Goal: Information Seeking & Learning: Learn about a topic

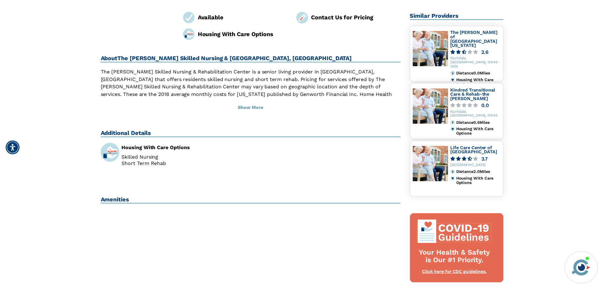
scroll to position [127, 0]
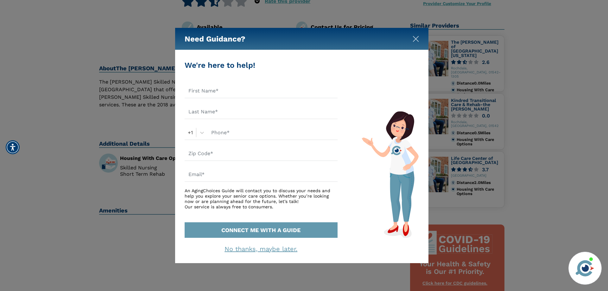
click at [418, 39] on img "Close" at bounding box center [416, 39] width 6 height 6
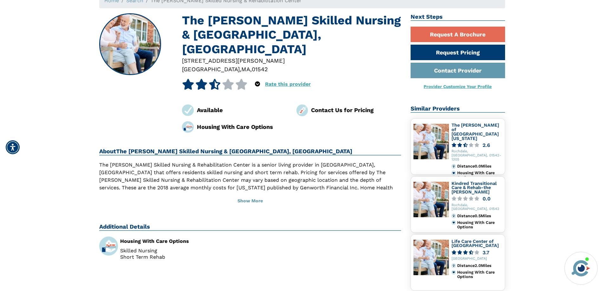
scroll to position [0, 0]
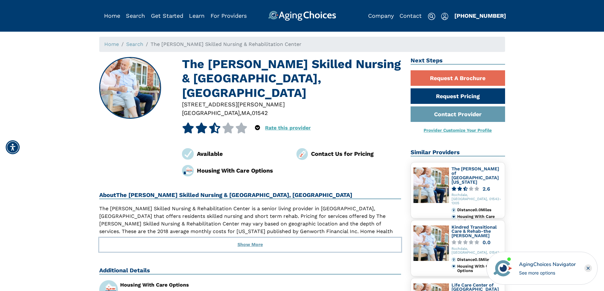
click at [241, 238] on button "Show More" at bounding box center [250, 245] width 302 height 14
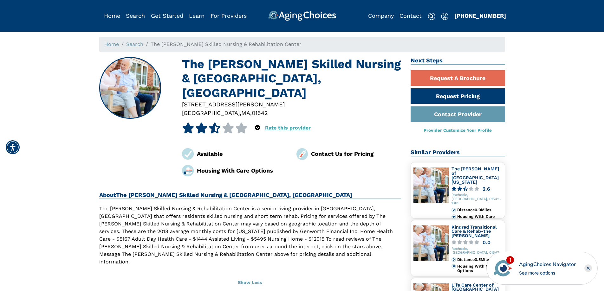
click at [166, 43] on span "The Meadows Skilled Nursing & Rehabilitation Center" at bounding box center [225, 44] width 151 height 6
click at [141, 44] on link "Search" at bounding box center [134, 44] width 17 height 6
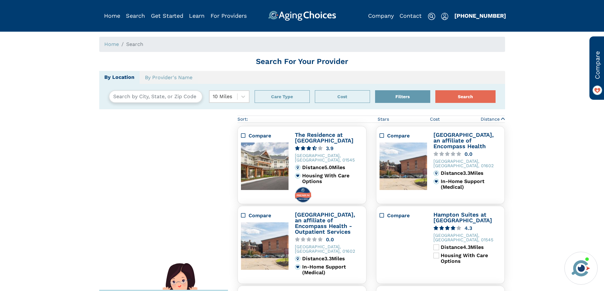
type input "[GEOGRAPHIC_DATA], [US_STATE], [GEOGRAPHIC_DATA] 01604"
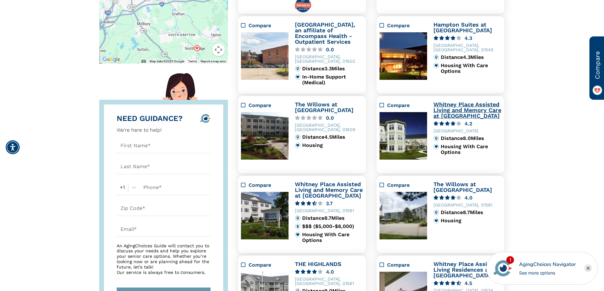
scroll to position [158, 0]
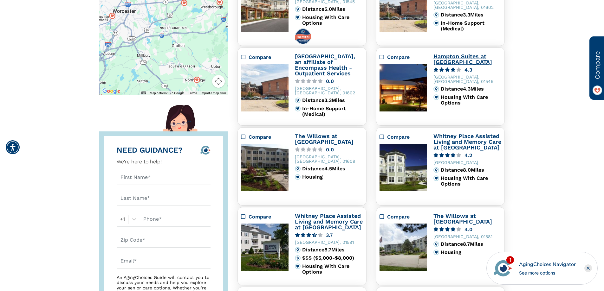
click at [454, 60] on link "Hampton Suites at Southgate" at bounding box center [462, 59] width 59 height 12
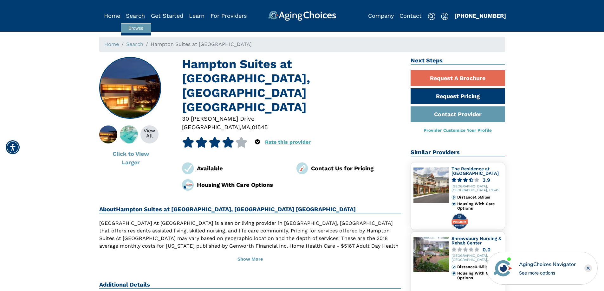
click at [137, 15] on link "Search" at bounding box center [135, 15] width 19 height 7
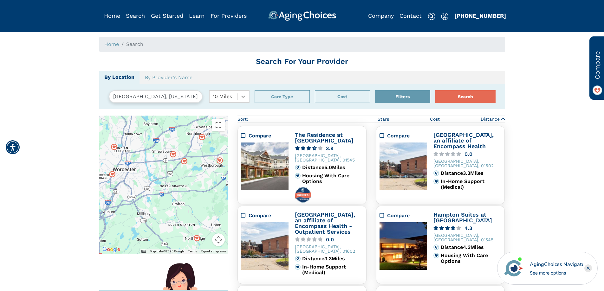
click at [243, 96] on icon at bounding box center [243, 96] width 6 height 6
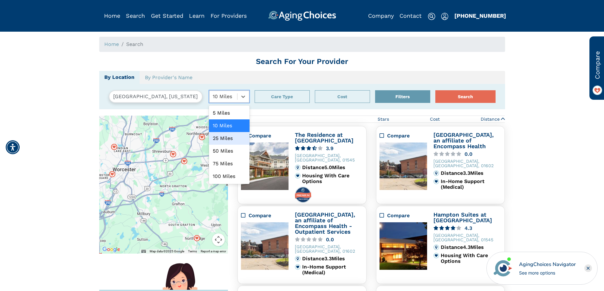
click at [233, 136] on div "25 Miles" at bounding box center [229, 138] width 41 height 13
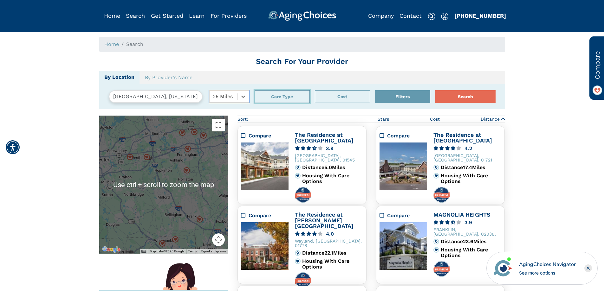
click at [289, 102] on button "Care Type" at bounding box center [281, 96] width 55 height 13
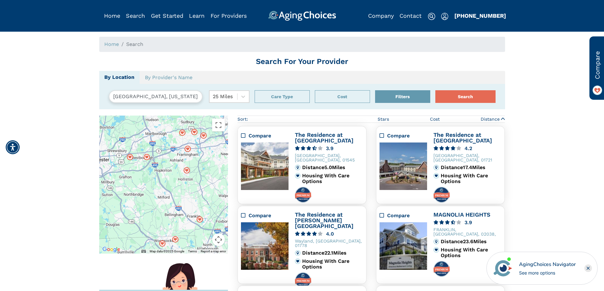
click at [136, 95] on input "Worcester, Massachusetts, USA 01604" at bounding box center [156, 96] width 94 height 13
drag, startPoint x: 137, startPoint y: 96, endPoint x: 72, endPoint y: 97, distance: 64.6
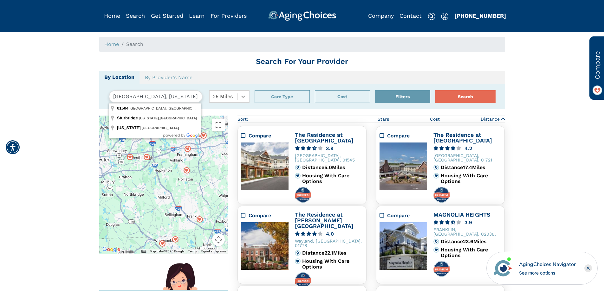
scroll to position [0, 10]
drag, startPoint x: 184, startPoint y: 98, endPoint x: 245, endPoint y: 100, distance: 60.9
click at [245, 100] on div "Sturbridge, Massachusetts, USA 01604 25 Miles" at bounding box center [179, 96] width 141 height 13
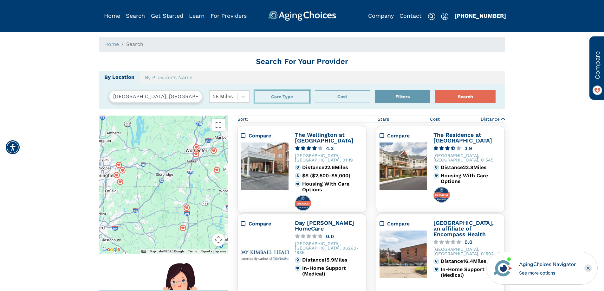
click at [291, 95] on button "Care Type" at bounding box center [281, 96] width 55 height 13
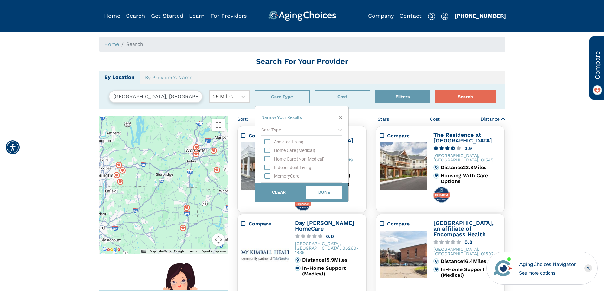
click at [267, 150] on icon "Home Care (Medical)" at bounding box center [267, 150] width 6 height 6
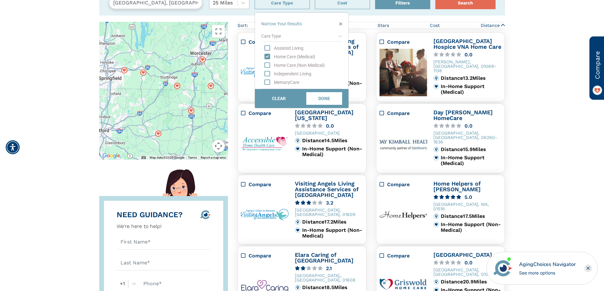
scroll to position [84, 0]
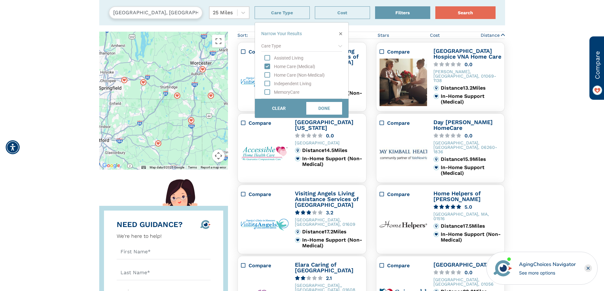
click at [266, 67] on icon "Home Care (Medical)" at bounding box center [267, 66] width 6 height 6
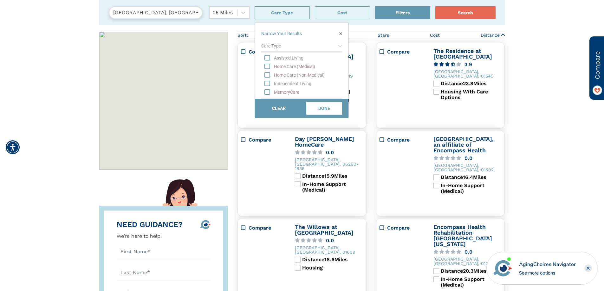
scroll to position [116, 0]
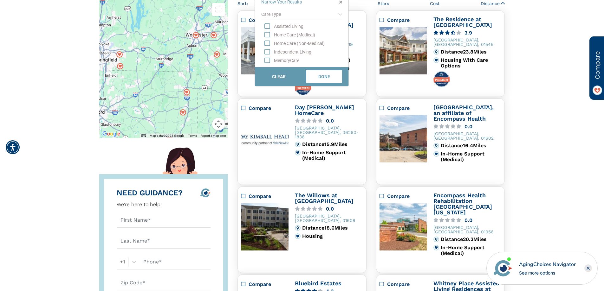
click at [267, 27] on icon "Assisted Living" at bounding box center [267, 26] width 6 height 6
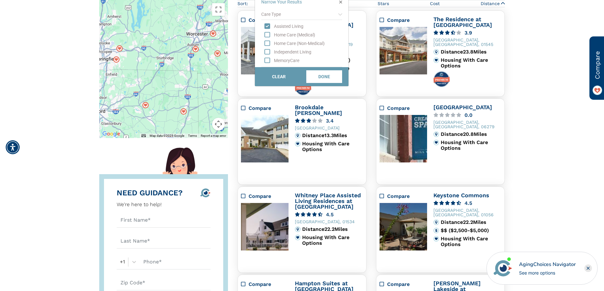
click at [268, 61] on icon "MemoryCare" at bounding box center [267, 60] width 6 height 6
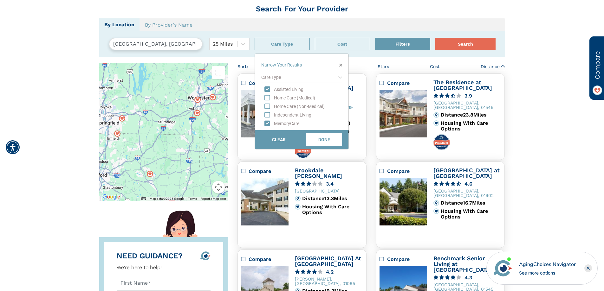
scroll to position [52, 0]
click at [324, 144] on button "DONE" at bounding box center [324, 140] width 36 height 13
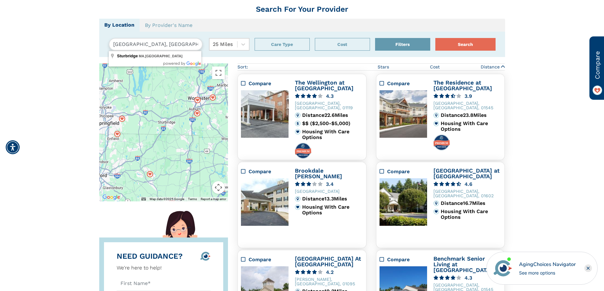
drag, startPoint x: 139, startPoint y: 43, endPoint x: 110, endPoint y: 41, distance: 28.9
click at [110, 41] on input "Sturbridge, MA, USA" at bounding box center [156, 44] width 94 height 13
type input "Auburn, MA, USA"
click at [435, 38] on button "Search" at bounding box center [465, 44] width 60 height 13
type input "Worcester, Massachusetts, USA 01604"
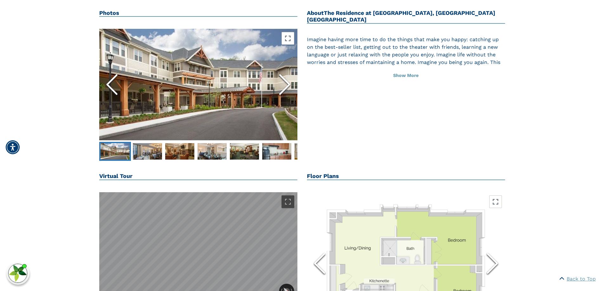
scroll to position [634, 0]
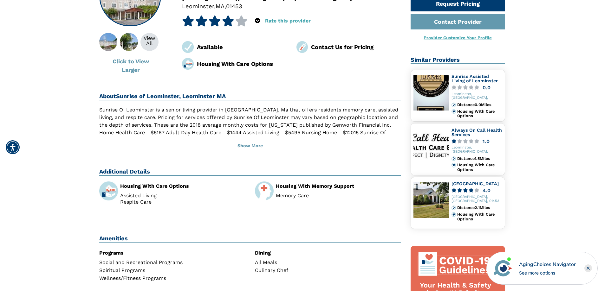
scroll to position [61, 0]
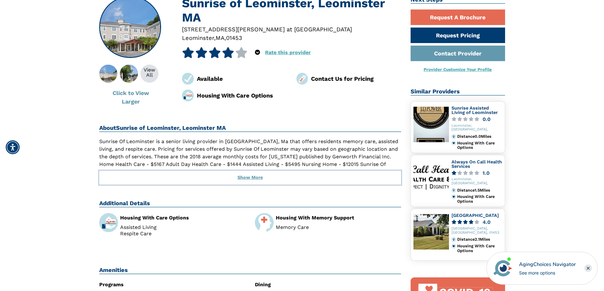
click at [252, 179] on button "Show More" at bounding box center [250, 178] width 302 height 14
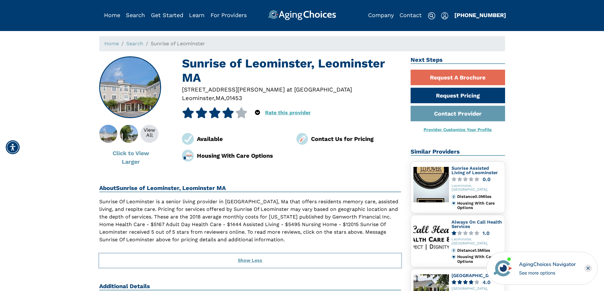
scroll to position [0, 0]
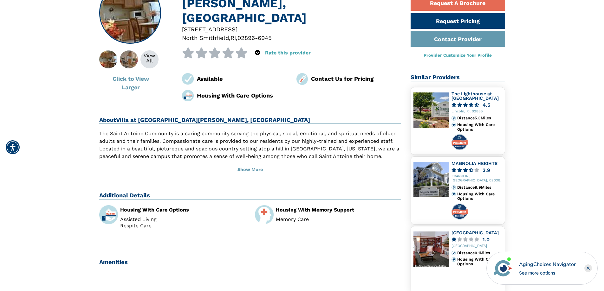
scroll to position [95, 0]
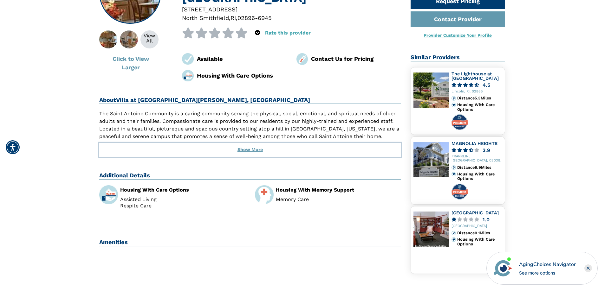
click at [257, 146] on button "Show More" at bounding box center [250, 150] width 302 height 14
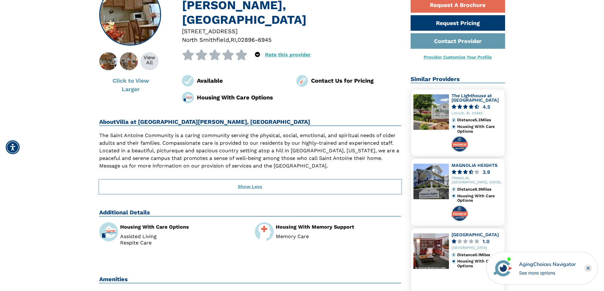
scroll to position [0, 0]
